Goal: Task Accomplishment & Management: Manage account settings

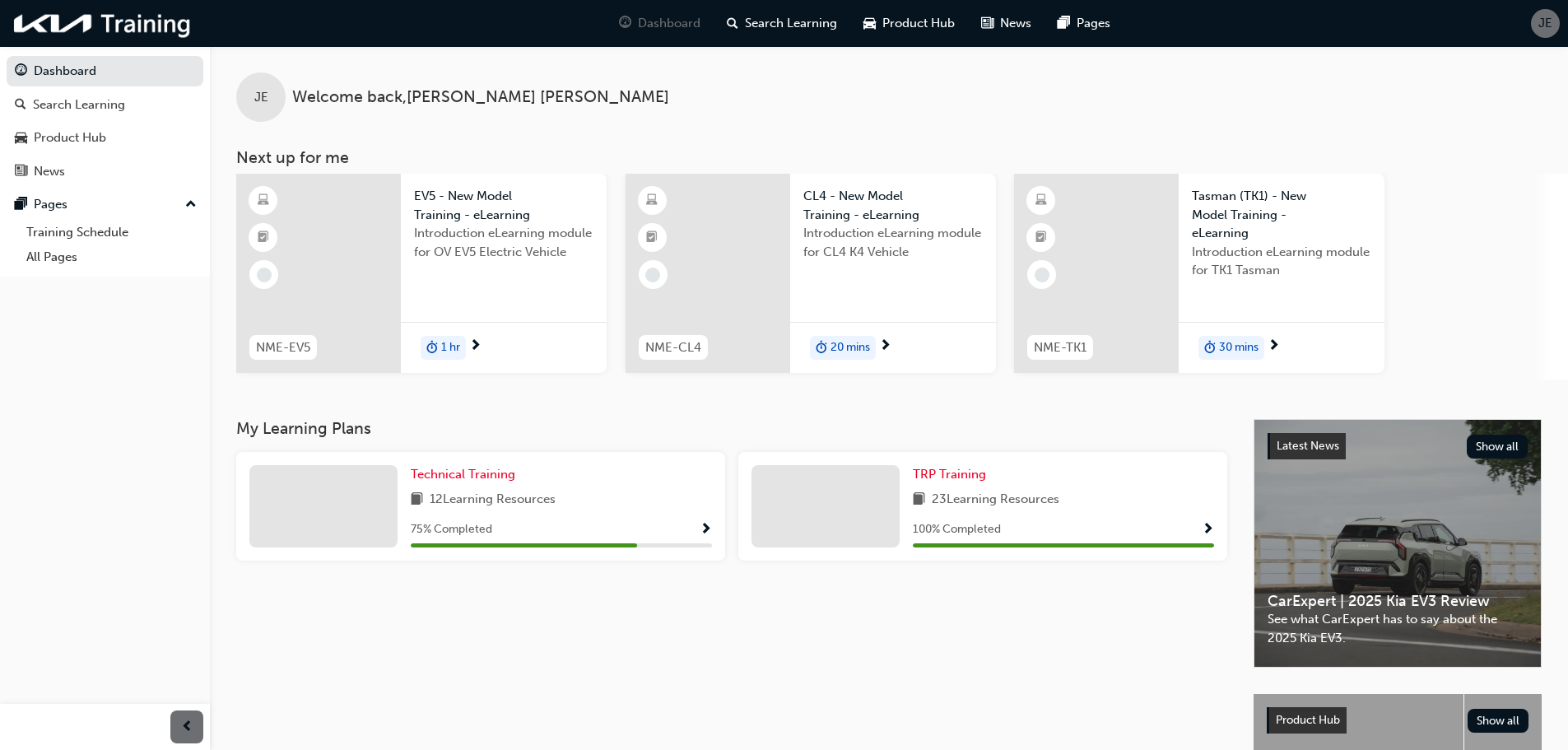
click at [1540, 22] on span "JE" at bounding box center [1545, 23] width 14 height 19
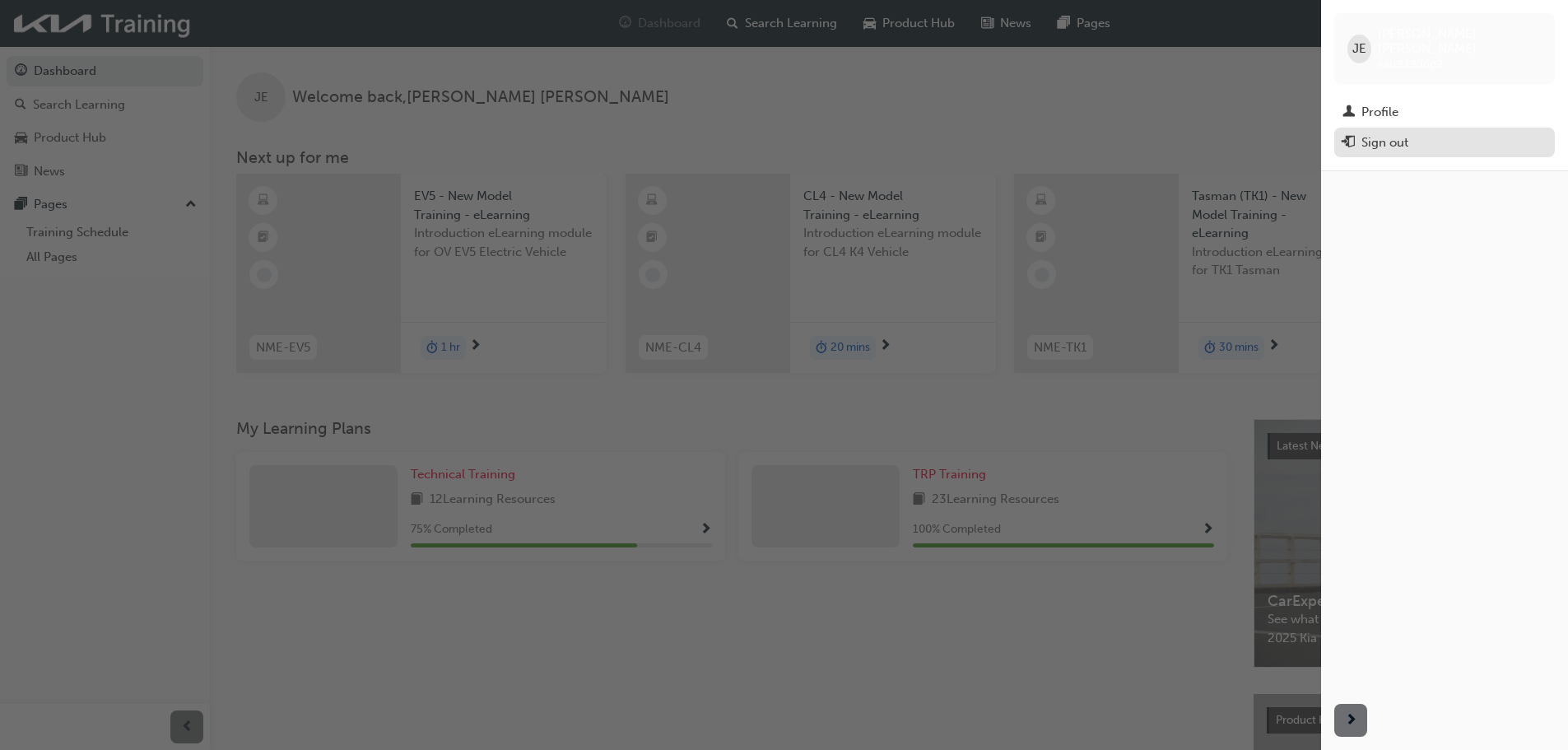
click at [1357, 133] on div "Sign out" at bounding box center [1445, 143] width 204 height 21
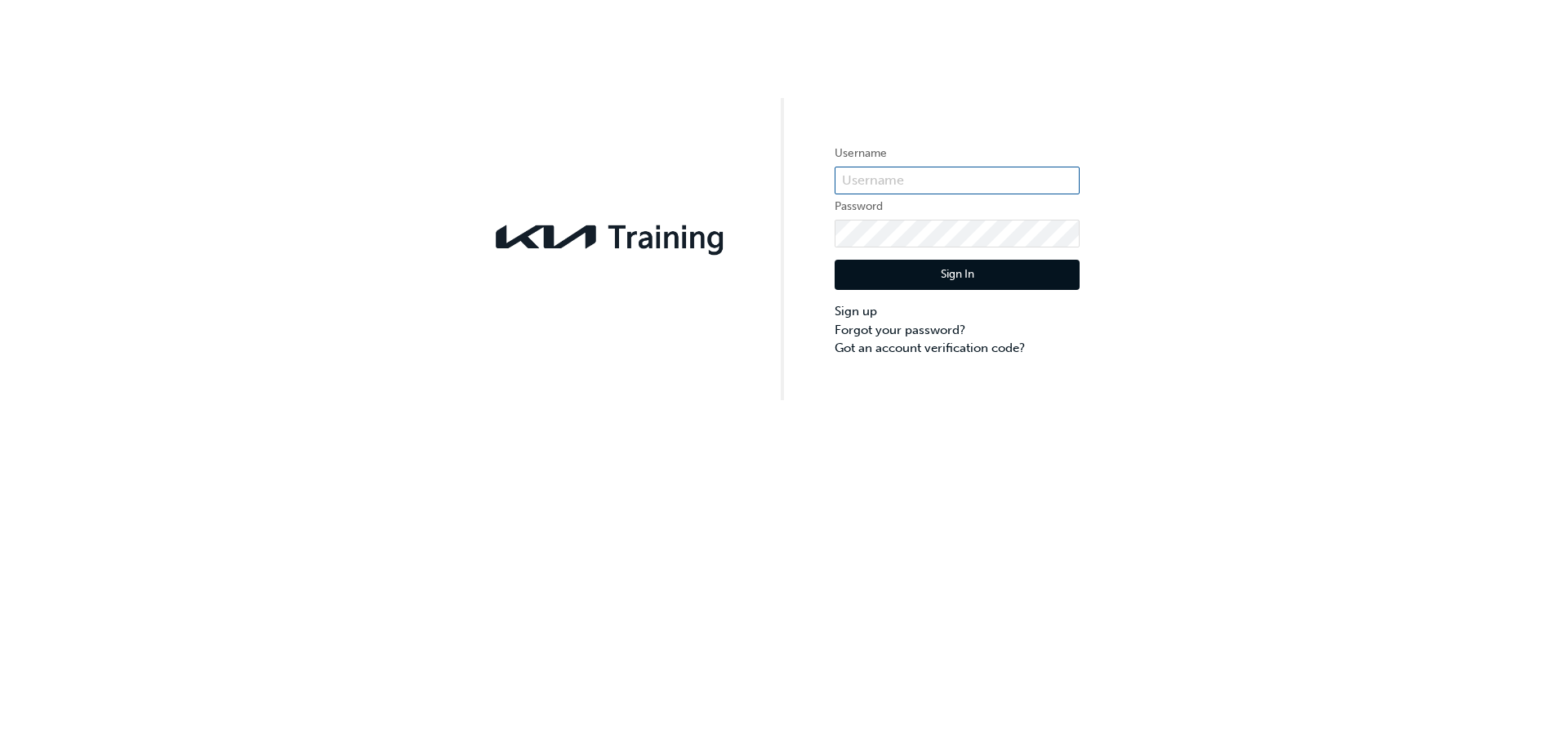
click at [919, 177] on input "text" at bounding box center [957, 180] width 245 height 27
paste input "KAU83806J2"
type input "KAU83806J2"
click at [958, 273] on button "Sign In" at bounding box center [957, 275] width 245 height 31
drag, startPoint x: 905, startPoint y: 160, endPoint x: 898, endPoint y: 167, distance: 9.9
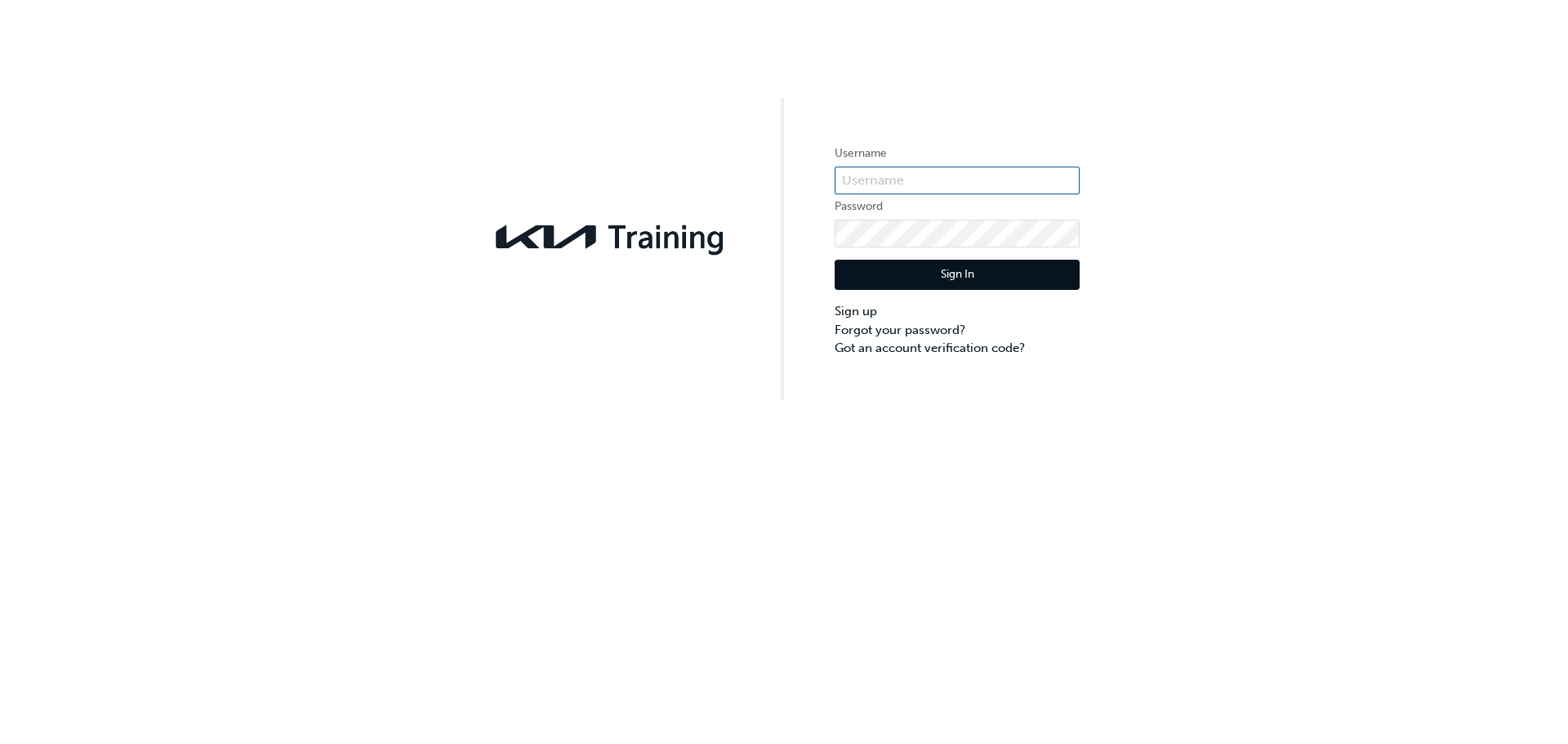
click at [905, 160] on label "Username" at bounding box center [957, 154] width 245 height 20
click at [897, 169] on input "text" at bounding box center [957, 180] width 245 height 27
paste input "KAU83806J1"
type input "KAU83806J1"
click at [998, 184] on input "KAU83806J1" at bounding box center [957, 180] width 245 height 27
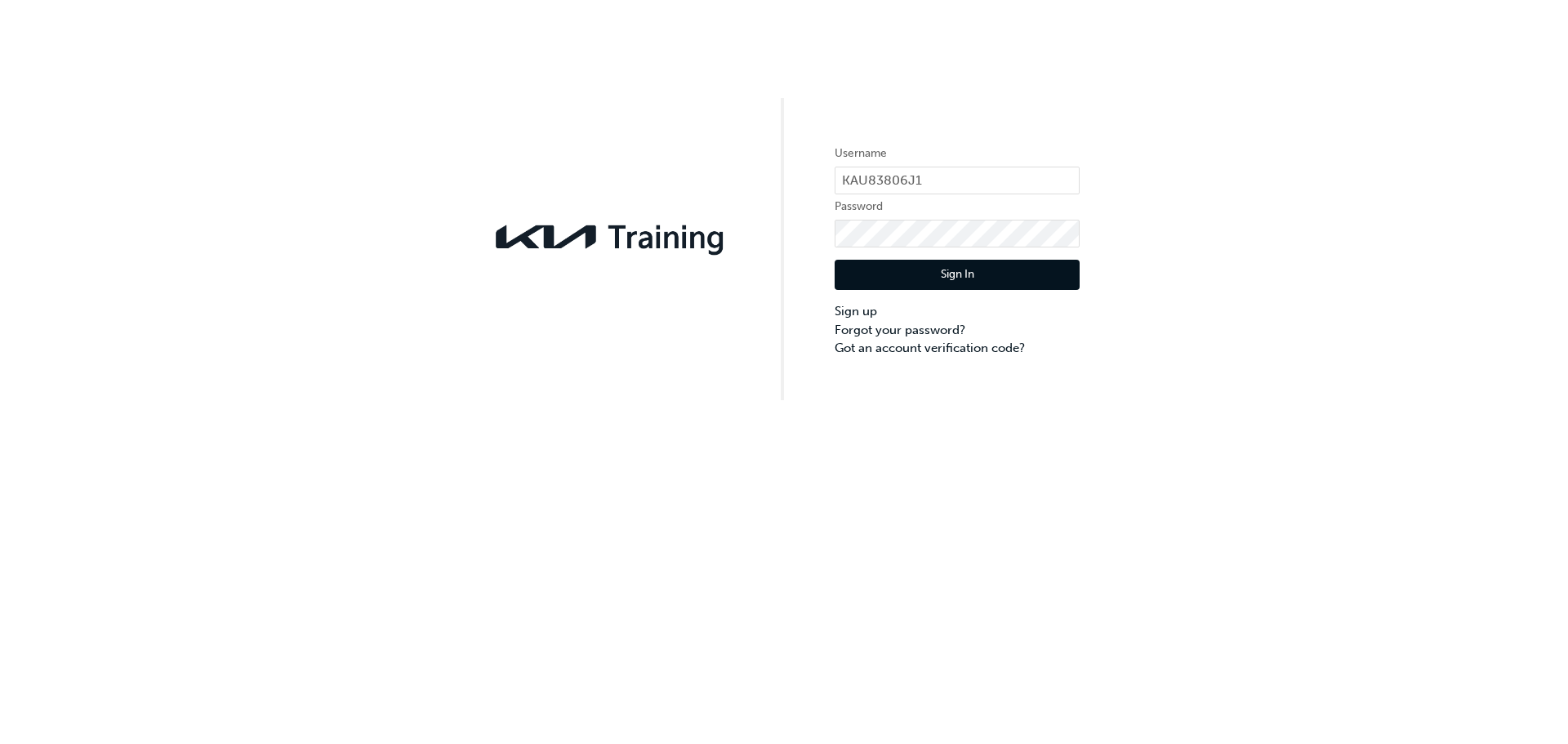
click at [931, 270] on button "Sign In" at bounding box center [957, 275] width 245 height 31
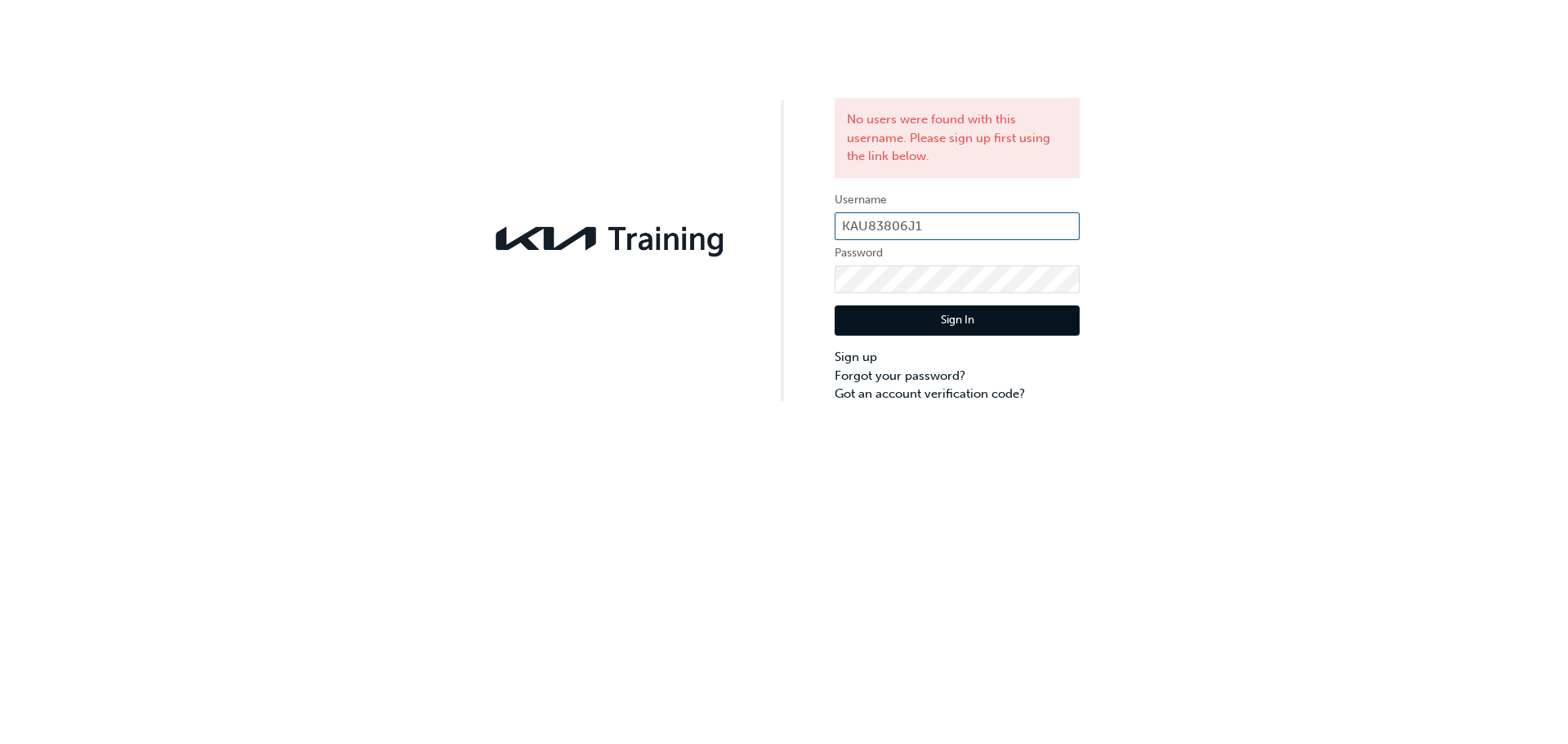
click at [951, 230] on input "KAU83806J1" at bounding box center [957, 226] width 245 height 27
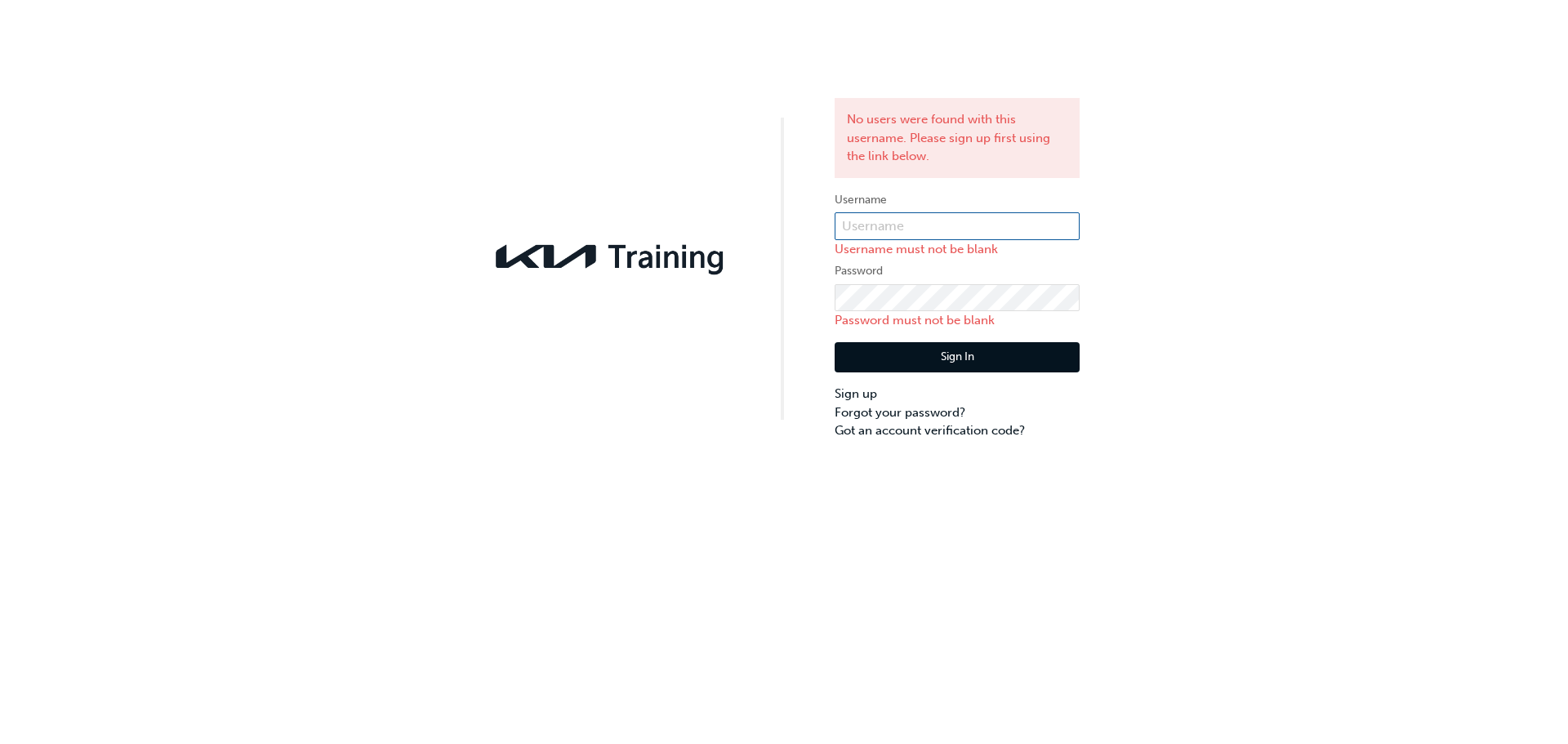
click at [954, 234] on input "text" at bounding box center [957, 226] width 245 height 27
click at [1251, 312] on div "No users were found with this username. Please sign up first using the link bel…" at bounding box center [784, 220] width 1568 height 440
click at [889, 212] on input "text" at bounding box center [957, 226] width 245 height 27
click at [1383, 305] on div "No users were found with this username. Please sign up first using the link bel…" at bounding box center [784, 220] width 1568 height 440
paste input "wDRMiAK%Xu@MJ7"
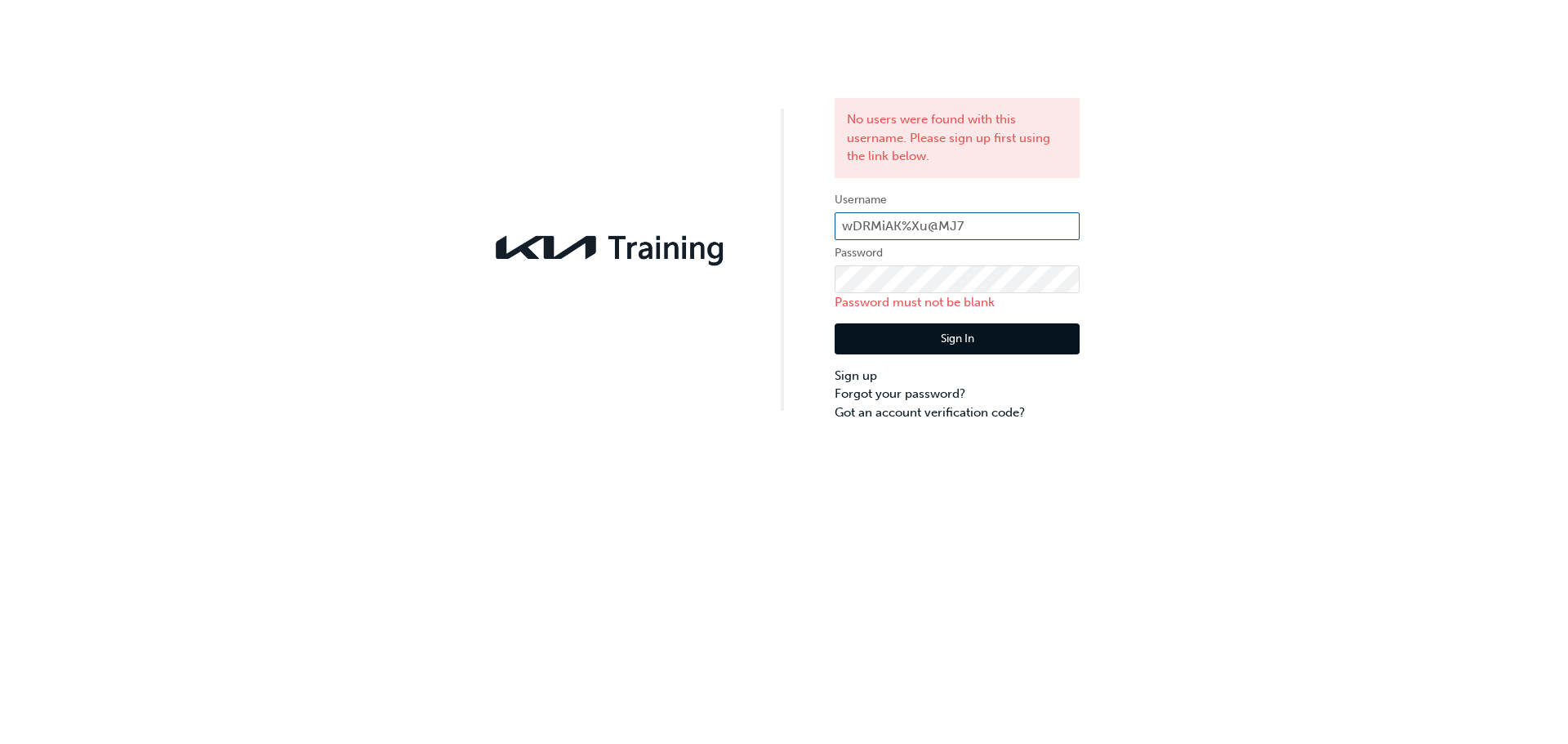
type input "wDRMiAK%Xu@MJ7"
click at [585, 253] on img at bounding box center [611, 247] width 245 height 44
